Goal: Information Seeking & Learning: Learn about a topic

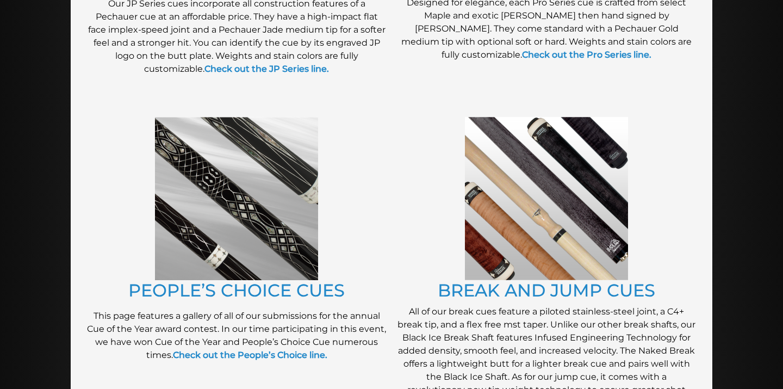
scroll to position [804, 0]
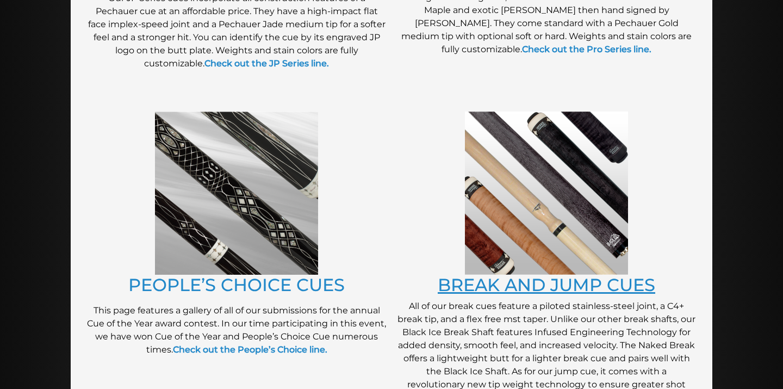
click at [474, 283] on link "BREAK AND JUMP CUES" at bounding box center [547, 284] width 218 height 21
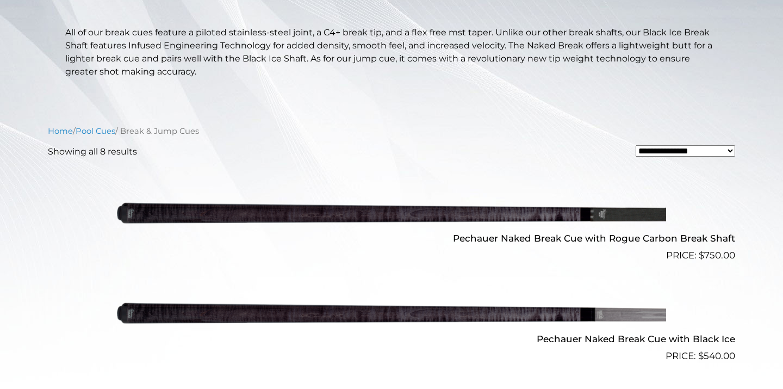
scroll to position [245, 0]
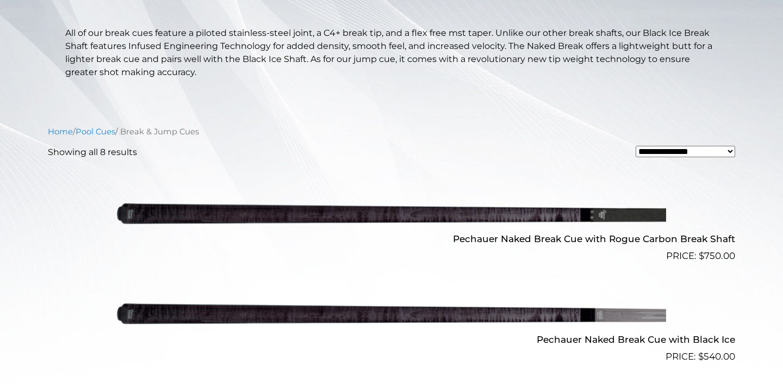
click at [100, 133] on link "Pool Cues" at bounding box center [96, 132] width 40 height 10
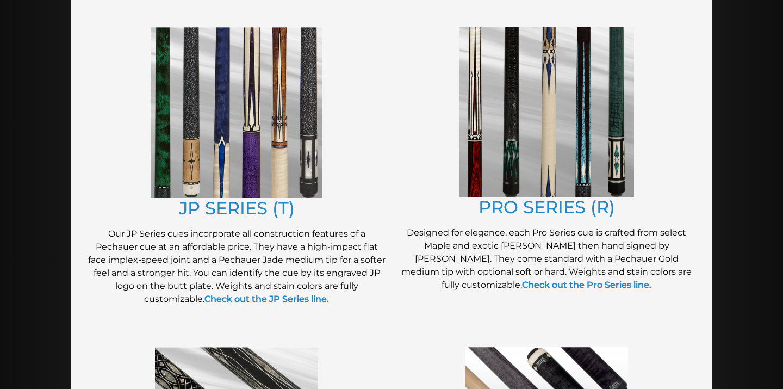
scroll to position [569, 0]
click at [506, 203] on link "PRO SERIES (R)" at bounding box center [547, 206] width 136 height 21
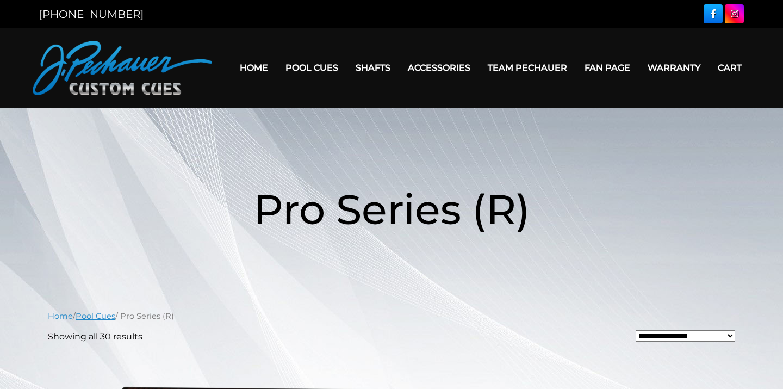
click at [107, 316] on link "Pool Cues" at bounding box center [96, 316] width 40 height 10
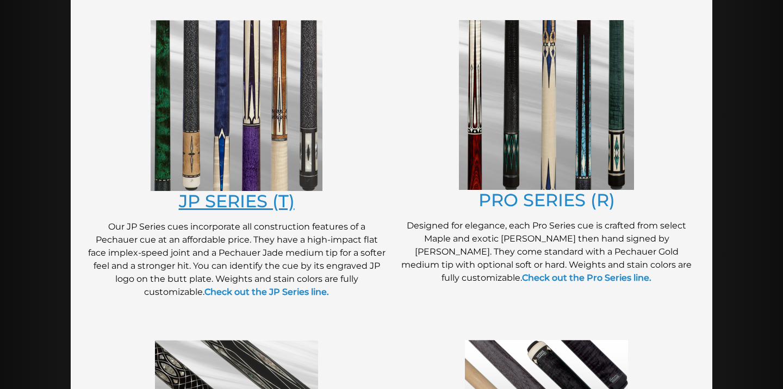
scroll to position [577, 0]
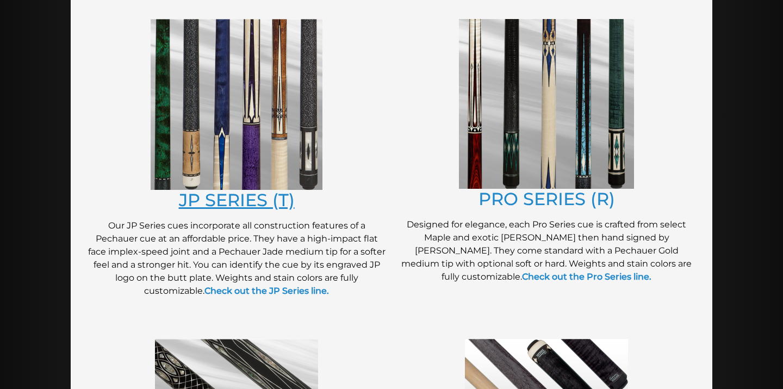
click at [238, 197] on link "JP SERIES (T)" at bounding box center [237, 199] width 116 height 21
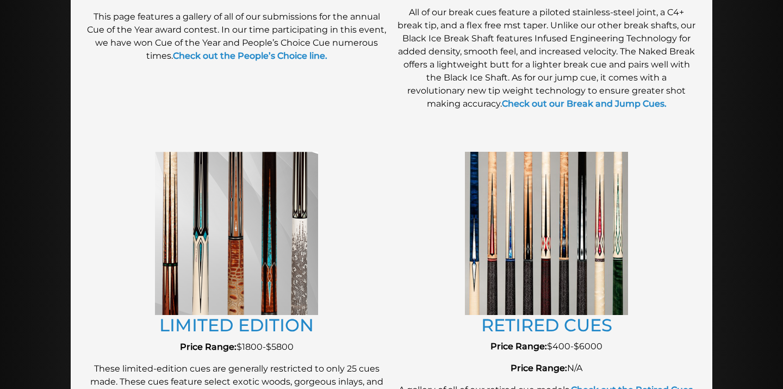
scroll to position [1056, 0]
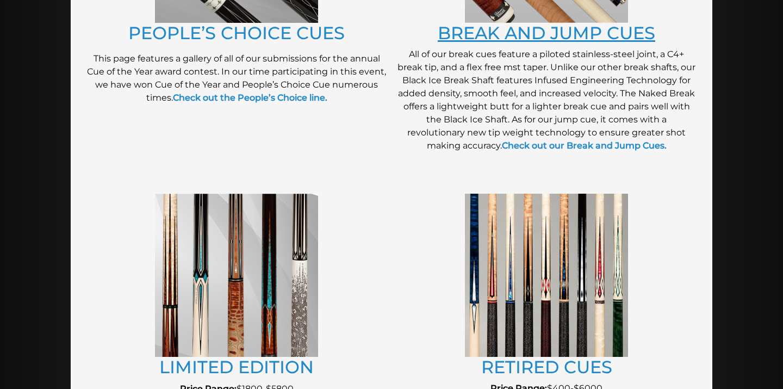
click at [508, 37] on link "BREAK AND JUMP CUES" at bounding box center [547, 32] width 218 height 21
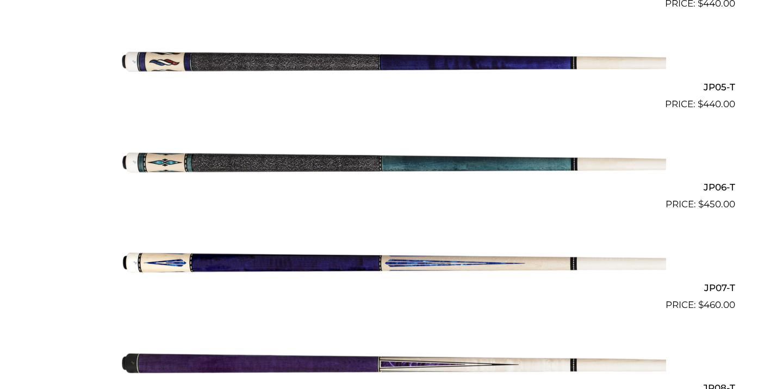
scroll to position [792, 0]
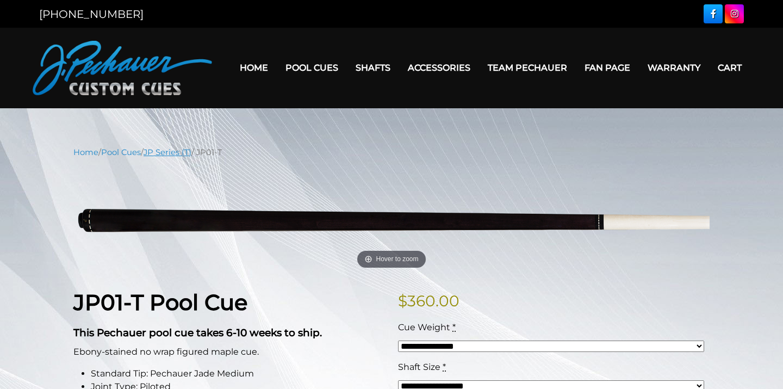
click at [161, 151] on link "JP Series (T)" at bounding box center [168, 152] width 48 height 10
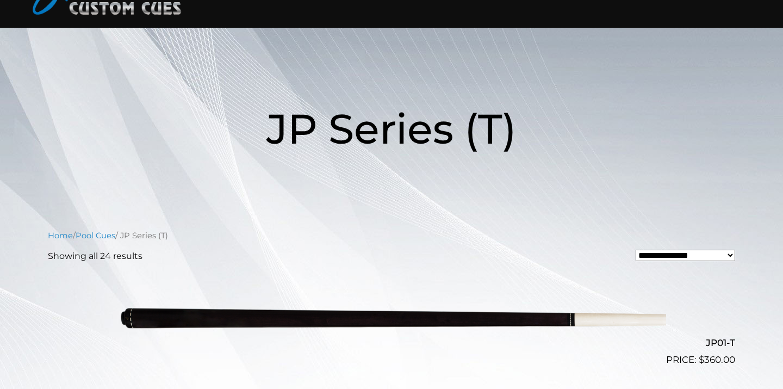
scroll to position [87, 0]
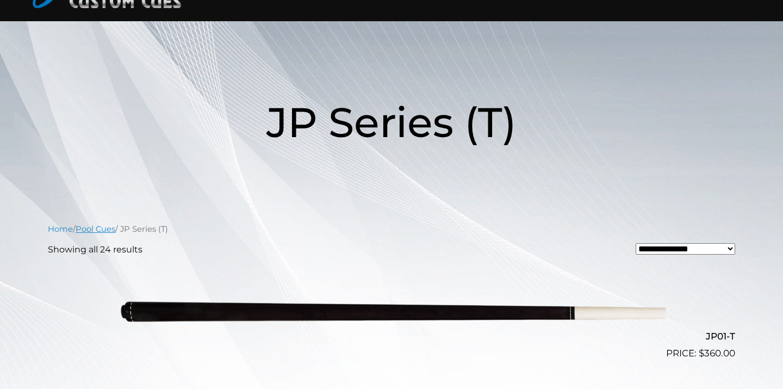
click at [114, 227] on link "Pool Cues" at bounding box center [96, 229] width 40 height 10
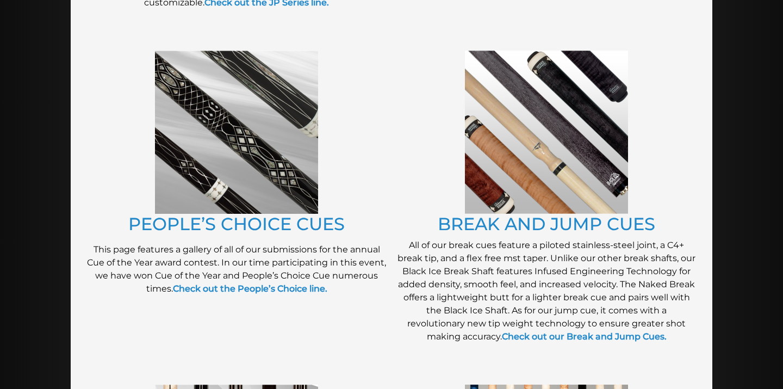
scroll to position [874, 0]
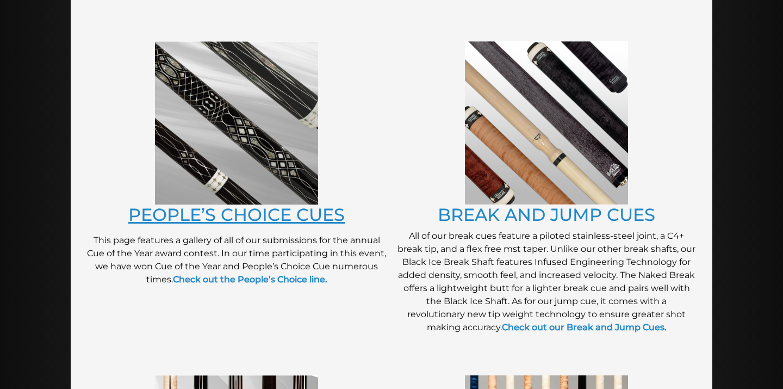
click at [181, 218] on link "PEOPLE’S CHOICE CUES" at bounding box center [236, 214] width 216 height 21
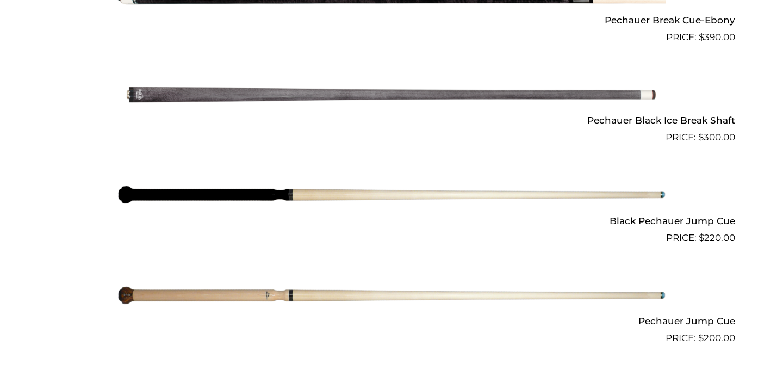
scroll to position [866, 0]
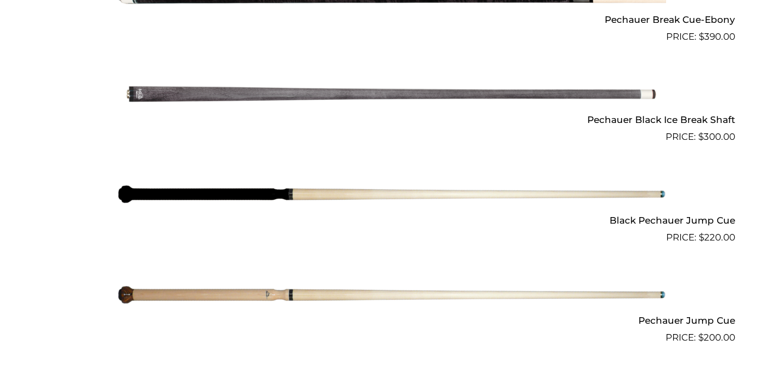
click at [649, 216] on h2 "Black Pechauer Jump Cue" at bounding box center [391, 220] width 687 height 20
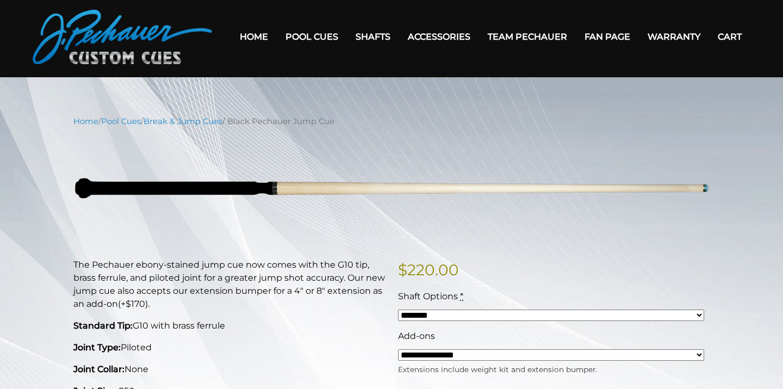
scroll to position [30, 0]
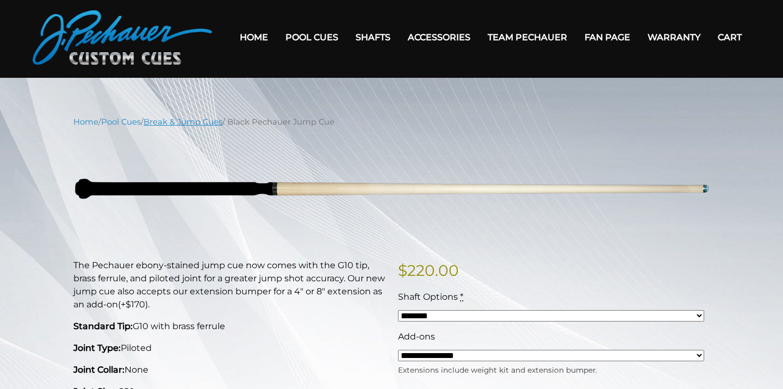
click at [202, 120] on link "Break & Jump Cues" at bounding box center [183, 122] width 79 height 10
